Goal: Task Accomplishment & Management: Complete application form

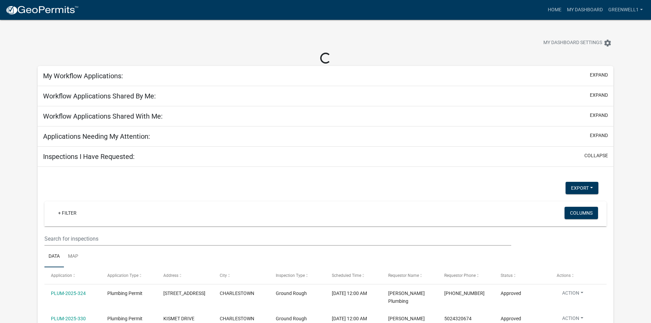
select select "3: 100"
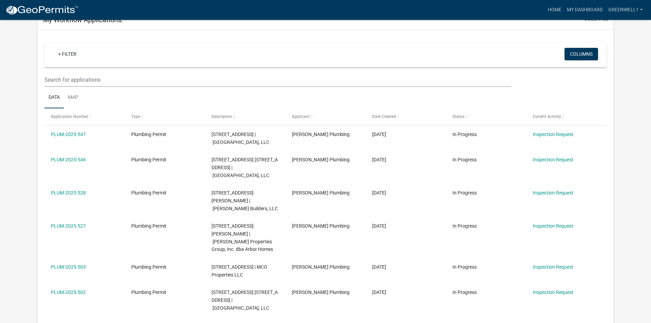
scroll to position [68, 0]
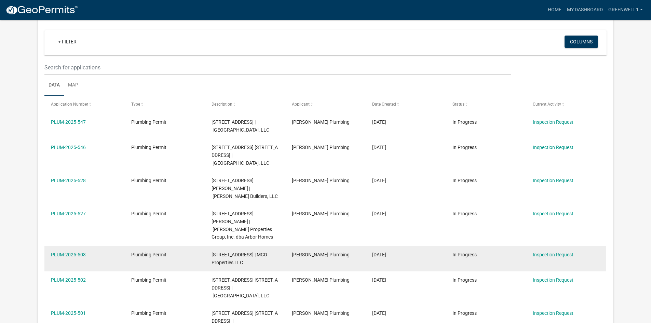
select select "3: 100"
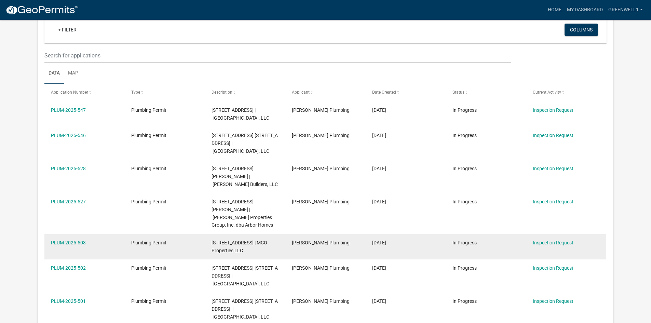
scroll to position [56, 0]
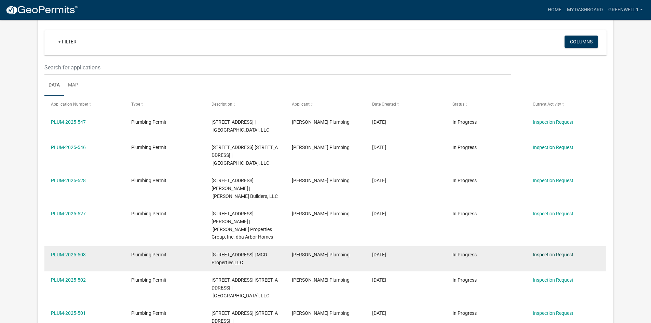
click at [546, 257] on link "Inspection Request" at bounding box center [553, 254] width 41 height 5
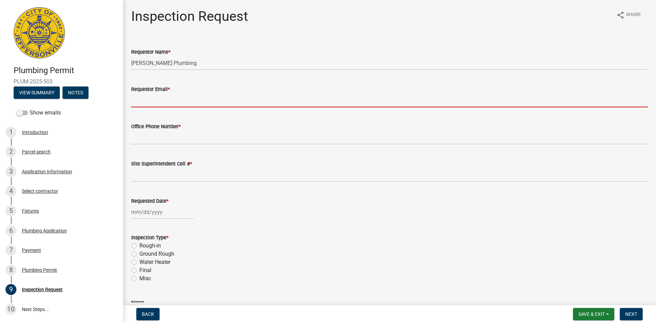
drag, startPoint x: 179, startPoint y: 97, endPoint x: 176, endPoint y: 94, distance: 4.6
click at [179, 97] on input "Requestor Email *" at bounding box center [389, 100] width 517 height 14
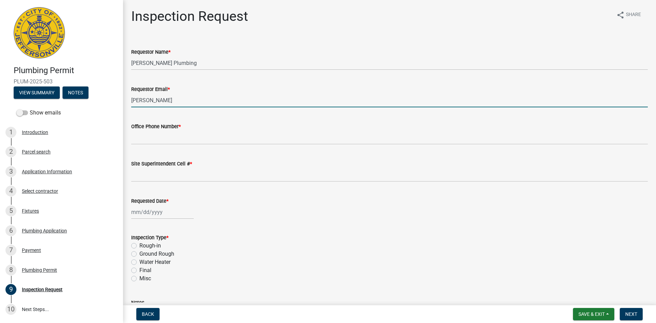
type input "[PERSON_NAME]"
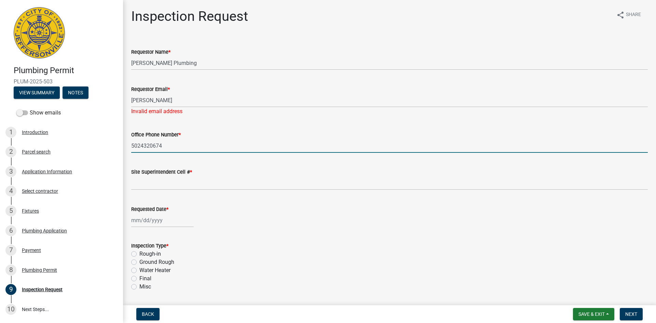
type input "5024320674"
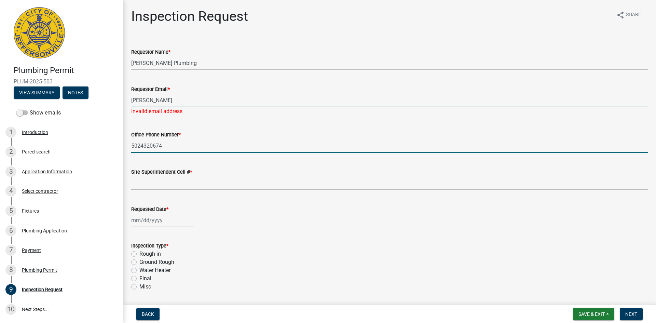
click at [175, 101] on input "[PERSON_NAME]" at bounding box center [389, 100] width 517 height 14
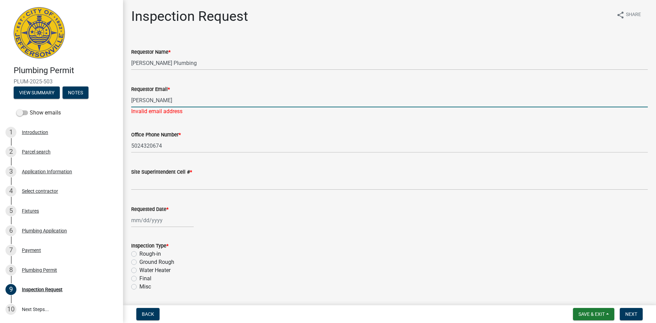
click at [175, 102] on input "[PERSON_NAME]" at bounding box center [389, 100] width 517 height 14
click at [176, 102] on input "[PERSON_NAME]" at bounding box center [389, 100] width 517 height 14
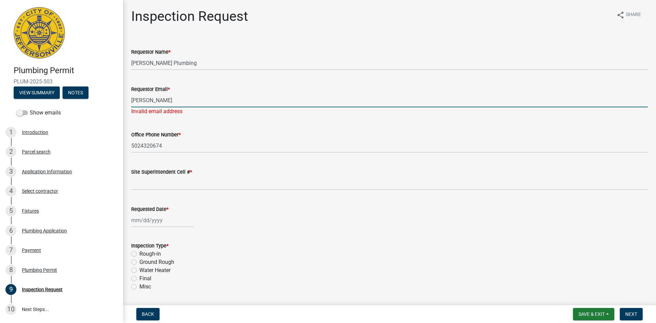
click at [176, 103] on input "[PERSON_NAME]" at bounding box center [389, 100] width 517 height 14
type input "[PERSON_NAME][EMAIL_ADDRESS][PERSON_NAME][DOMAIN_NAME]"
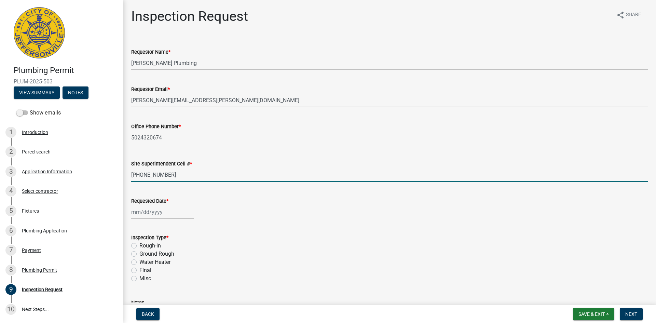
type input "[PHONE_NUMBER]"
click at [136, 214] on div at bounding box center [162, 212] width 63 height 14
select select "10"
select select "2025"
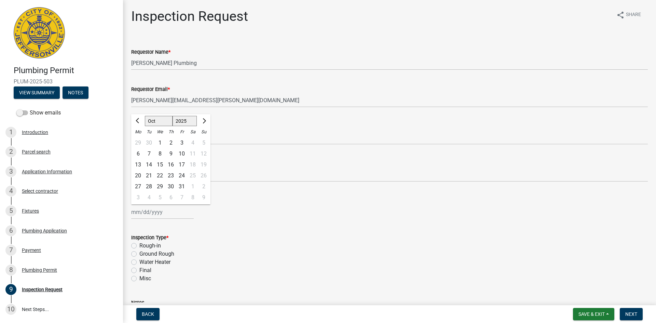
click at [132, 154] on div "6 7 8 9 10 11 12" at bounding box center [170, 153] width 79 height 11
click at [134, 154] on div "6" at bounding box center [138, 153] width 11 height 11
type input "[DATE]"
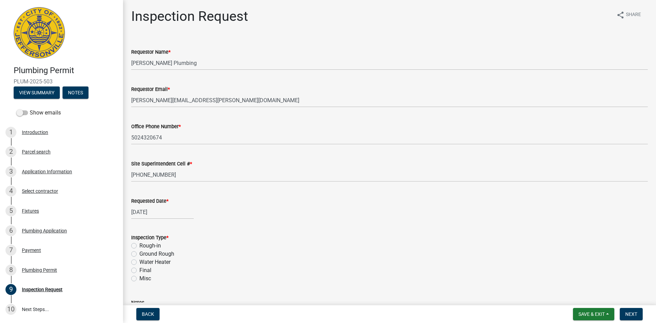
click at [139, 253] on label "Ground Rough" at bounding box center [156, 254] width 35 height 8
click at [139, 253] on input "Ground Rough" at bounding box center [141, 252] width 4 height 4
radio input "true"
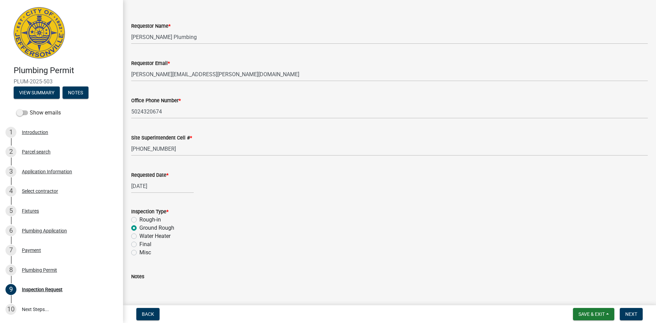
scroll to position [68, 0]
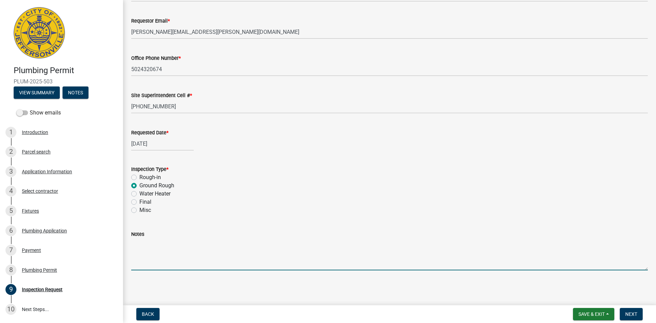
click at [192, 262] on textarea "Notes" at bounding box center [389, 254] width 517 height 32
type textarea "Ground Rough is ready for inspection"
click at [635, 314] on span "Next" at bounding box center [631, 313] width 12 height 5
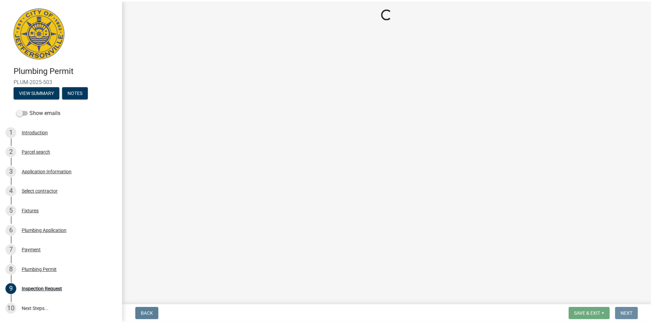
scroll to position [0, 0]
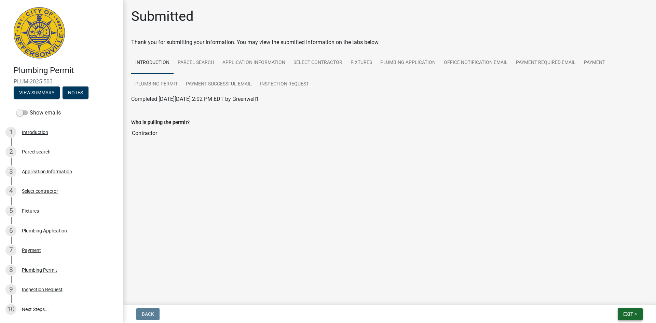
click at [632, 316] on span "Exit" at bounding box center [628, 313] width 10 height 5
click at [598, 293] on button "Save & Exit" at bounding box center [615, 296] width 55 height 16
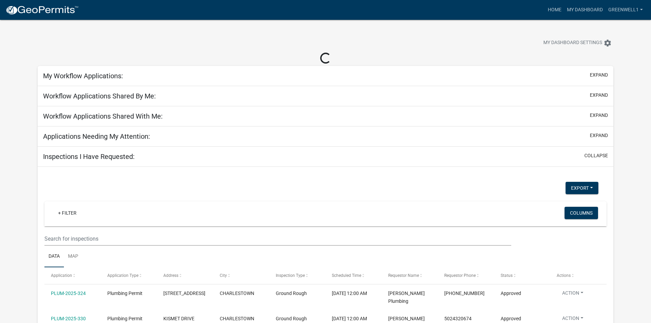
select select "3: 100"
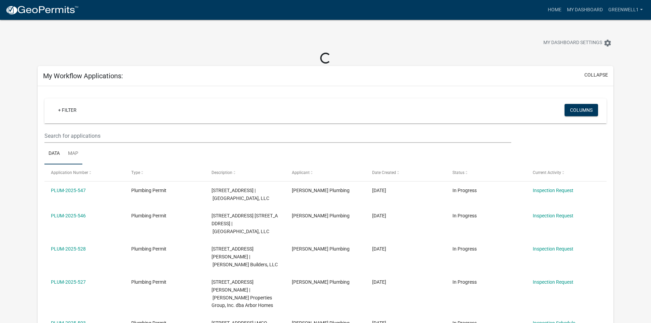
select select "3: 100"
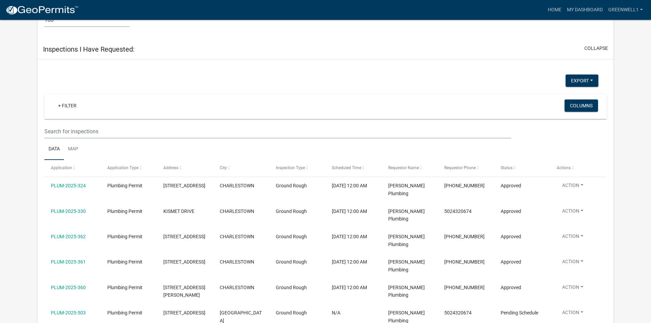
scroll to position [1674, 0]
